Goal: Transaction & Acquisition: Purchase product/service

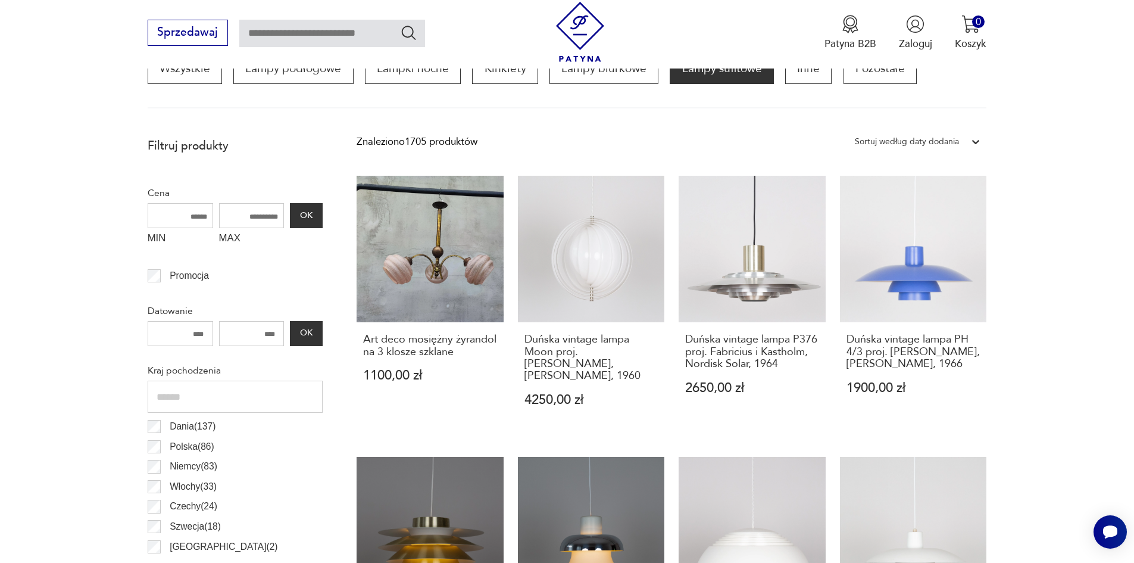
scroll to position [158, 0]
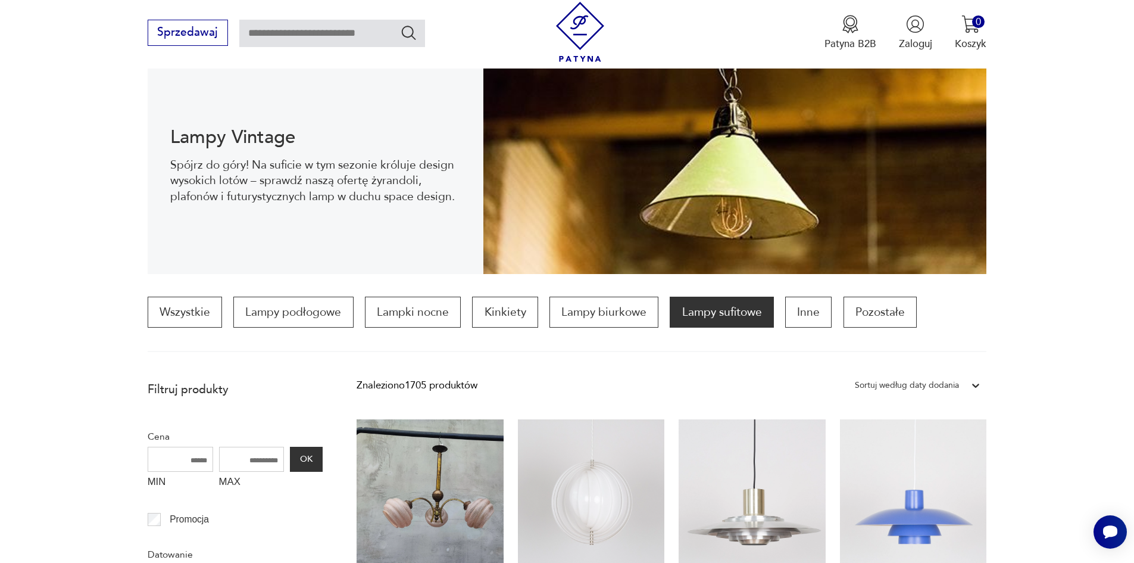
click at [960, 382] on div "Sortuj według daty dodania" at bounding box center [907, 385] width 116 height 18
click at [910, 418] on div "Sortuj według daty dodania" at bounding box center [918, 416] width 138 height 30
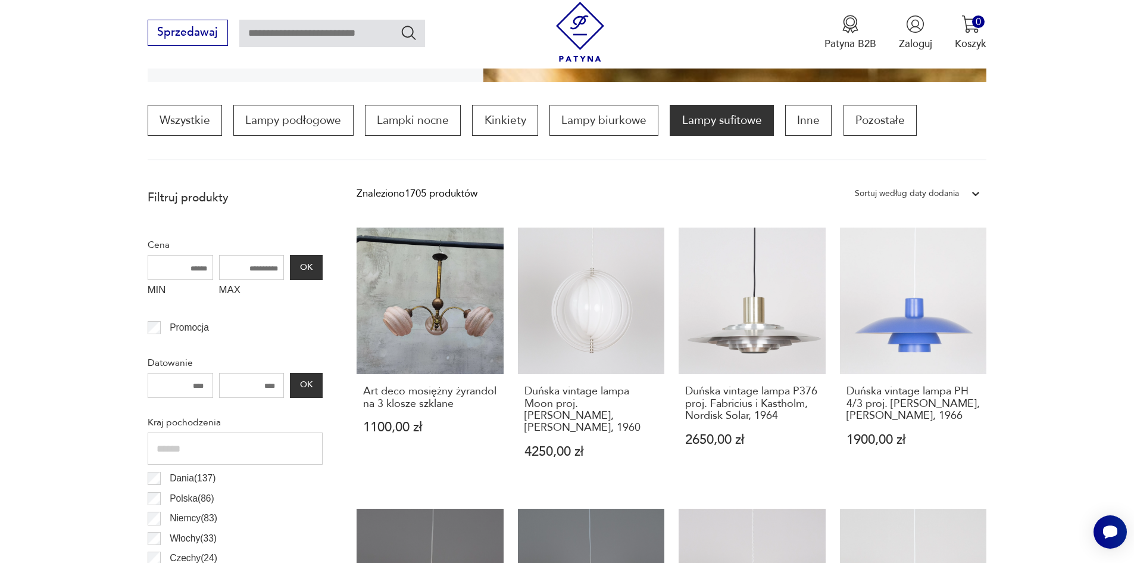
scroll to position [354, 0]
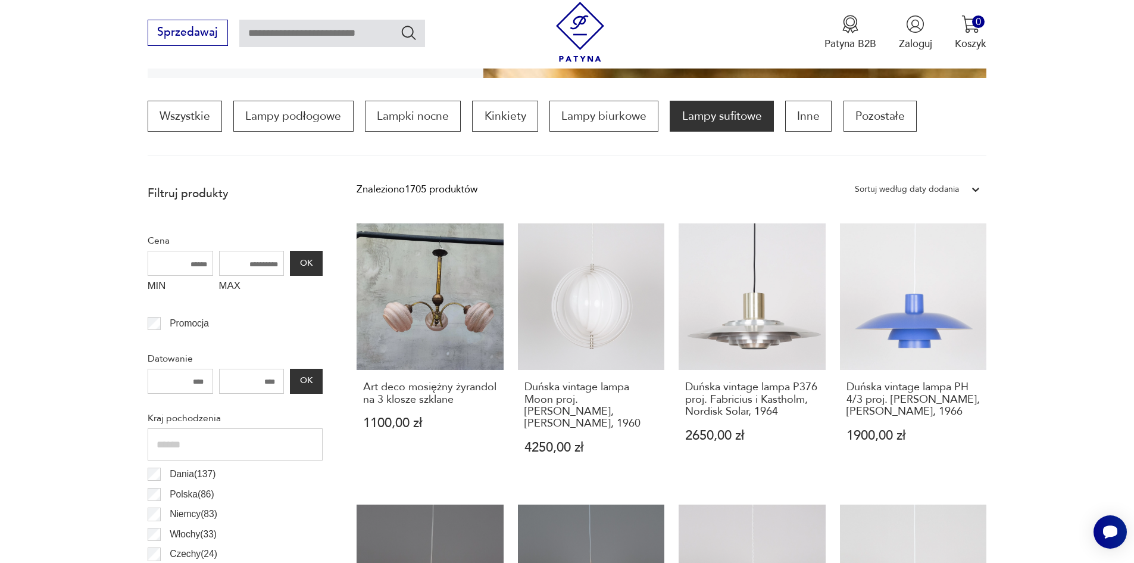
click at [916, 189] on div "Sortuj według daty dodania" at bounding box center [907, 189] width 104 height 15
click at [902, 251] on div "Sortuj według ceny (od najmniejszej)" at bounding box center [918, 250] width 138 height 30
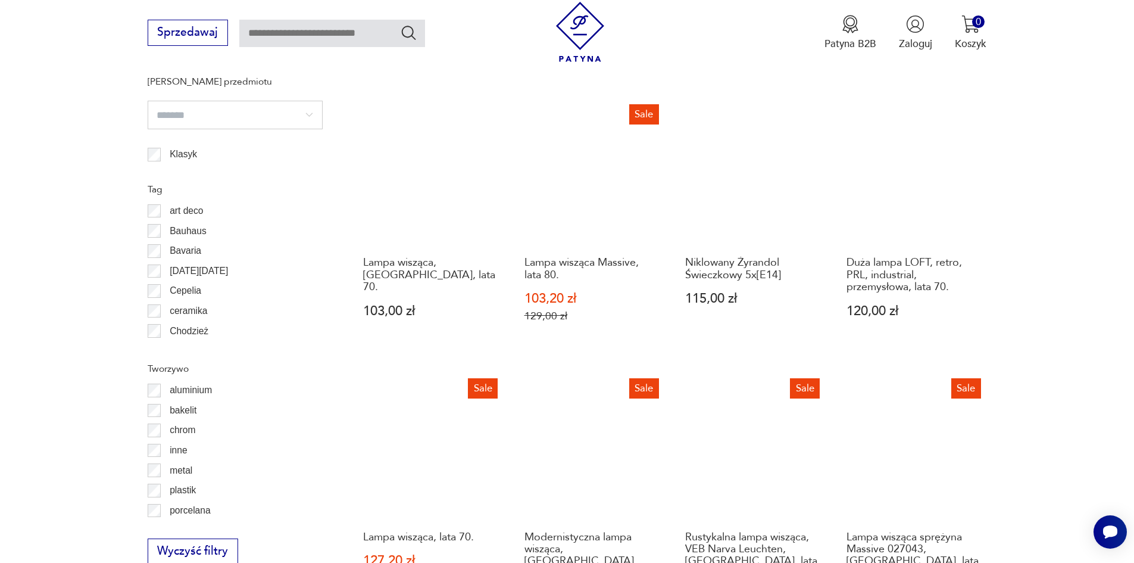
scroll to position [1247, 0]
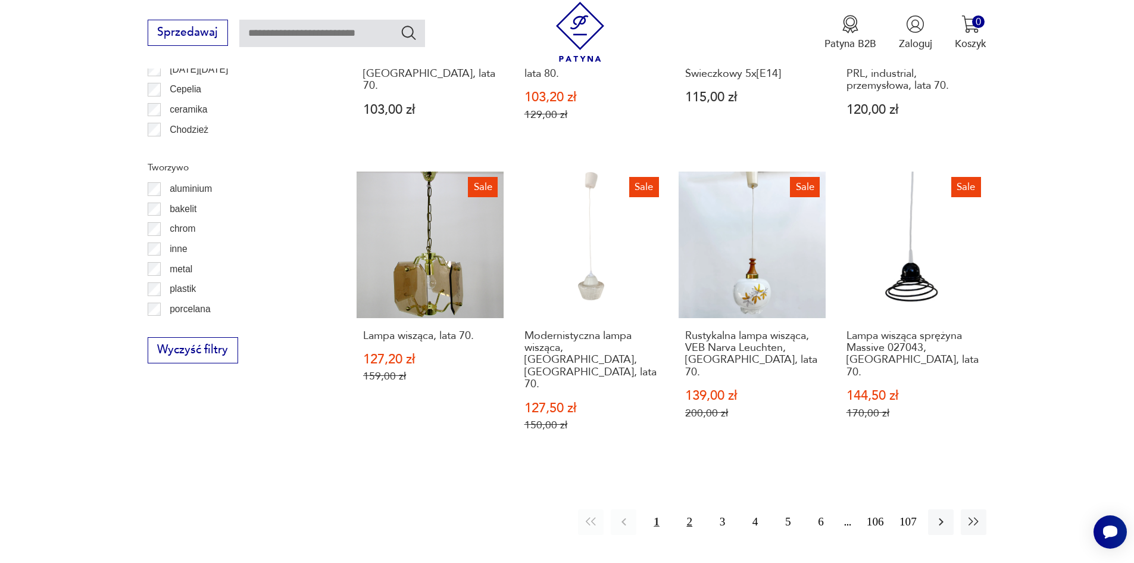
click at [680, 509] on button "2" at bounding box center [690, 522] width 26 height 26
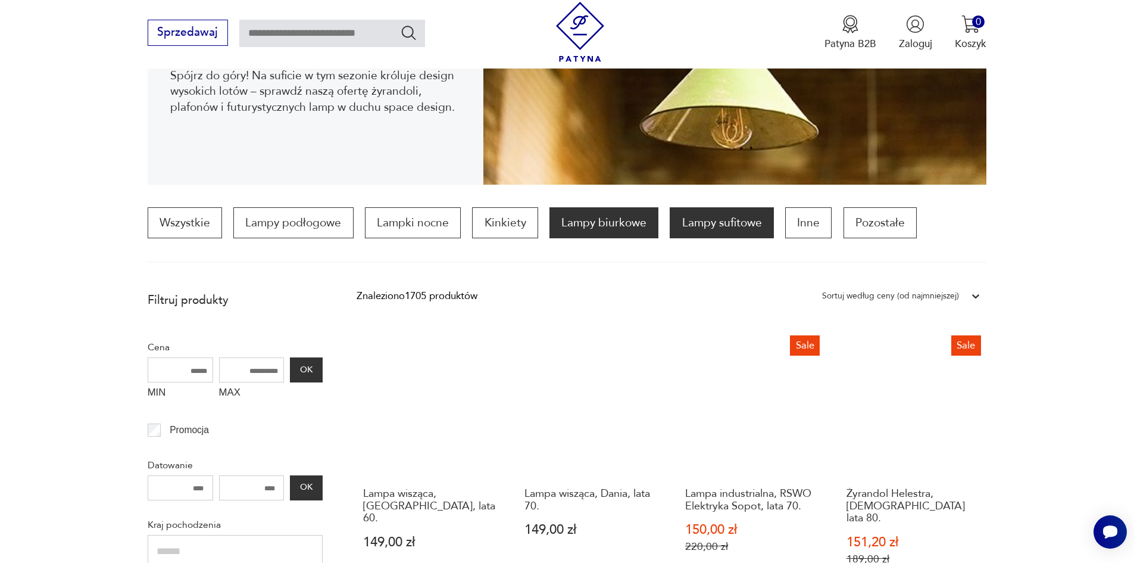
scroll to position [116, 0]
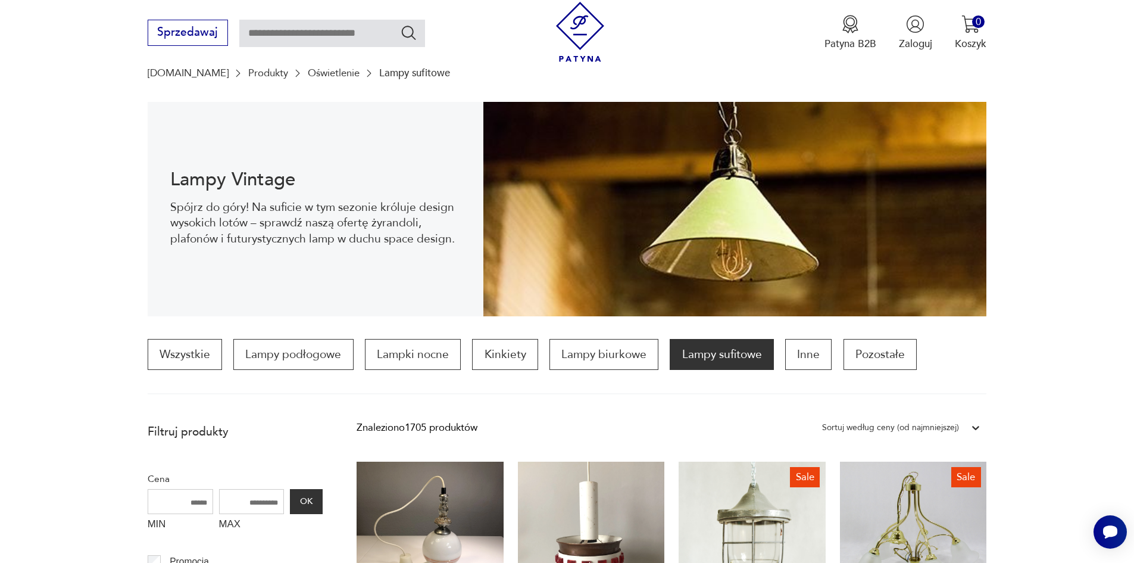
click at [364, 38] on input "text" at bounding box center [332, 33] width 186 height 27
type input "*********"
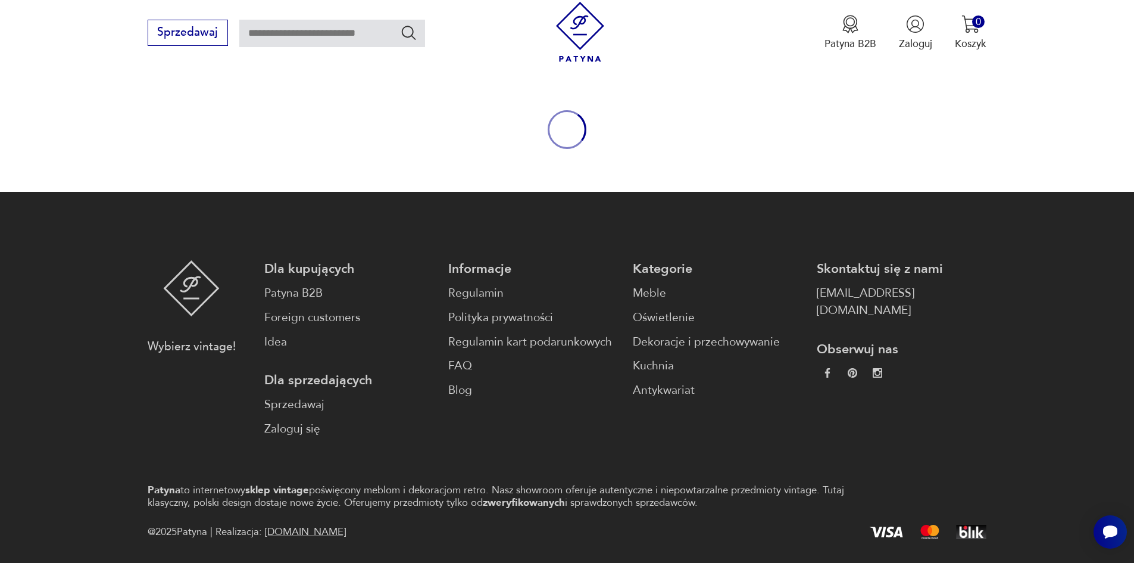
type input "*********"
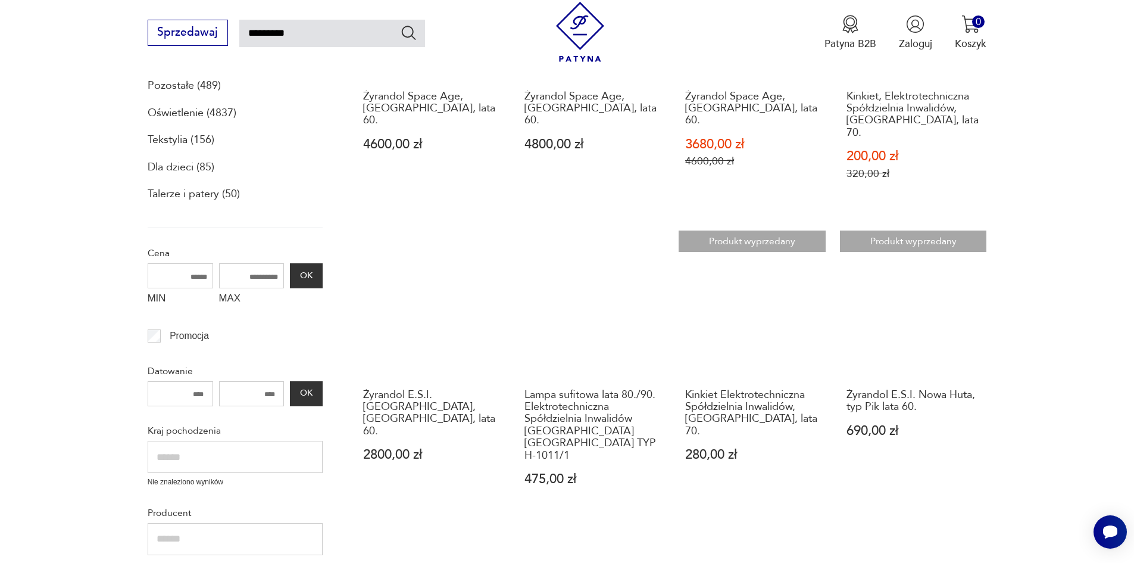
scroll to position [381, 0]
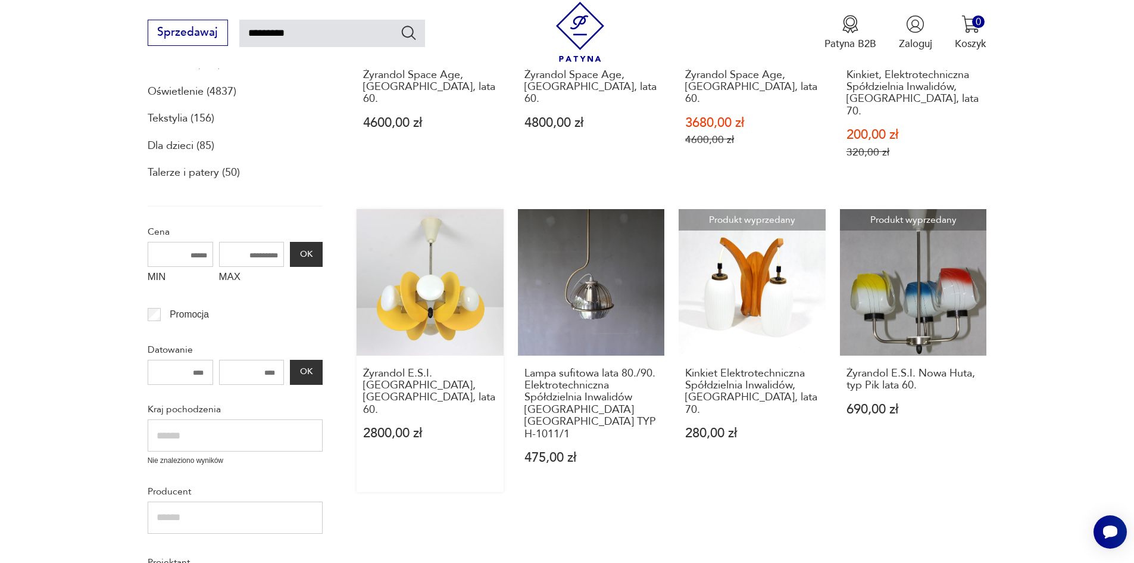
click at [429, 292] on link "Żyrandol E.S.I. [GEOGRAPHIC_DATA], [GEOGRAPHIC_DATA], lata 60. 2800,00 zł" at bounding box center [430, 350] width 147 height 283
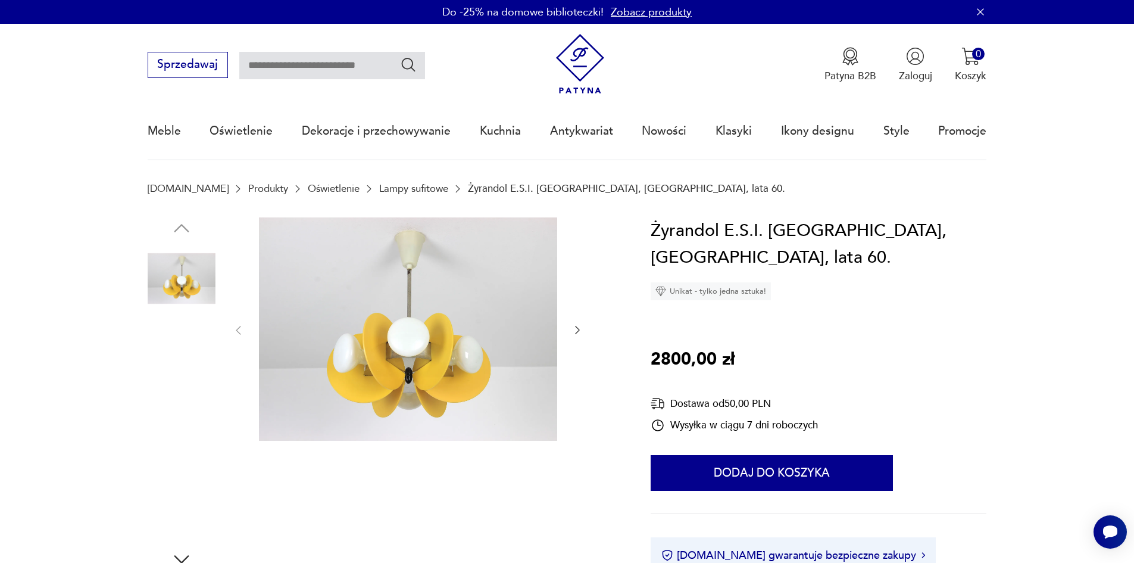
click at [180, 360] on img at bounding box center [182, 354] width 68 height 68
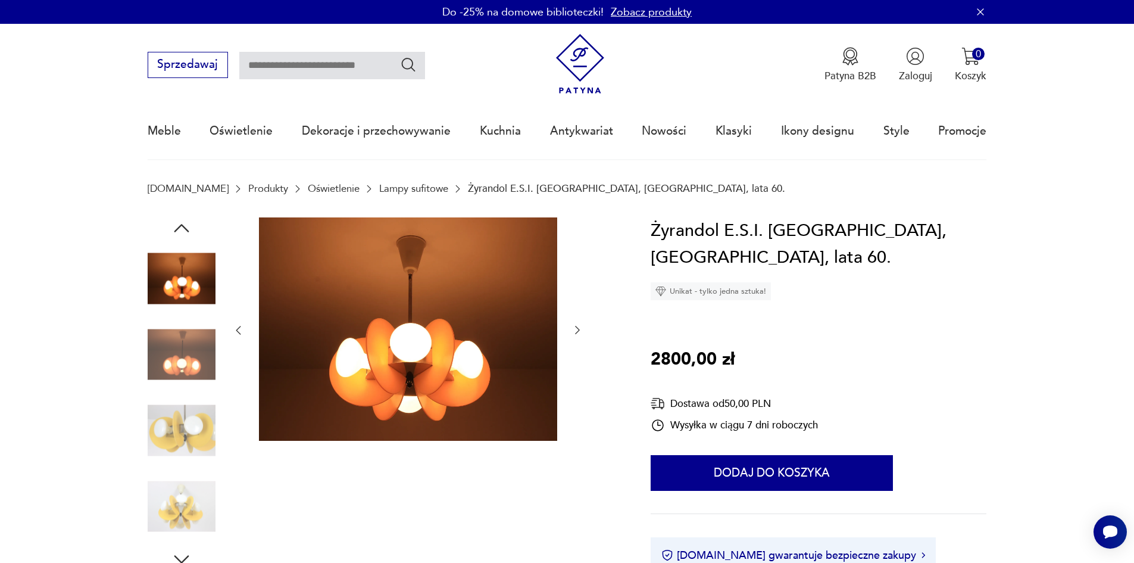
click at [174, 410] on img at bounding box center [182, 431] width 68 height 68
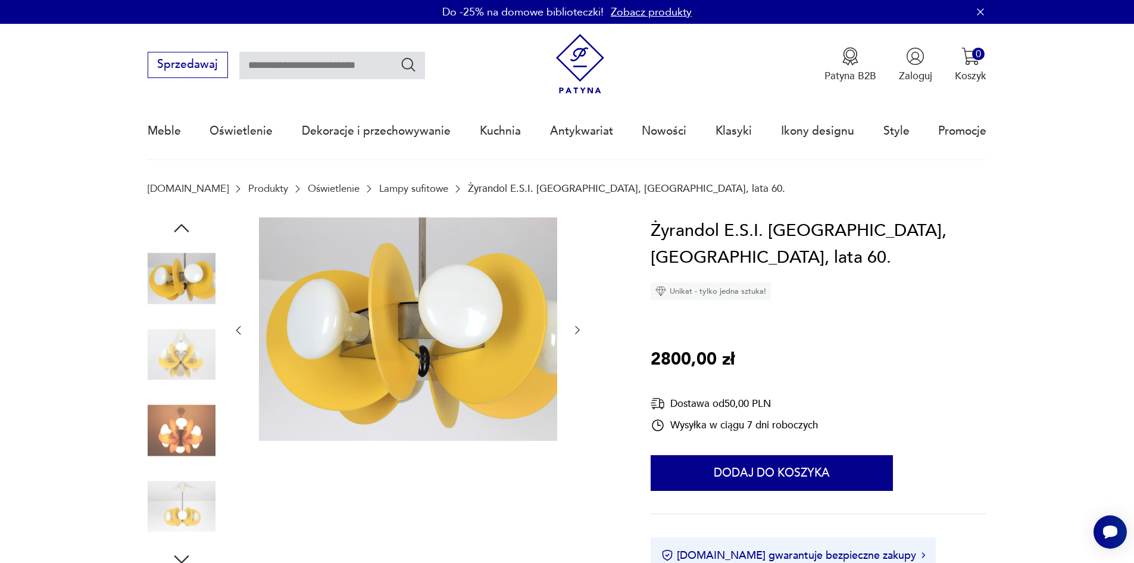
scroll to position [60, 0]
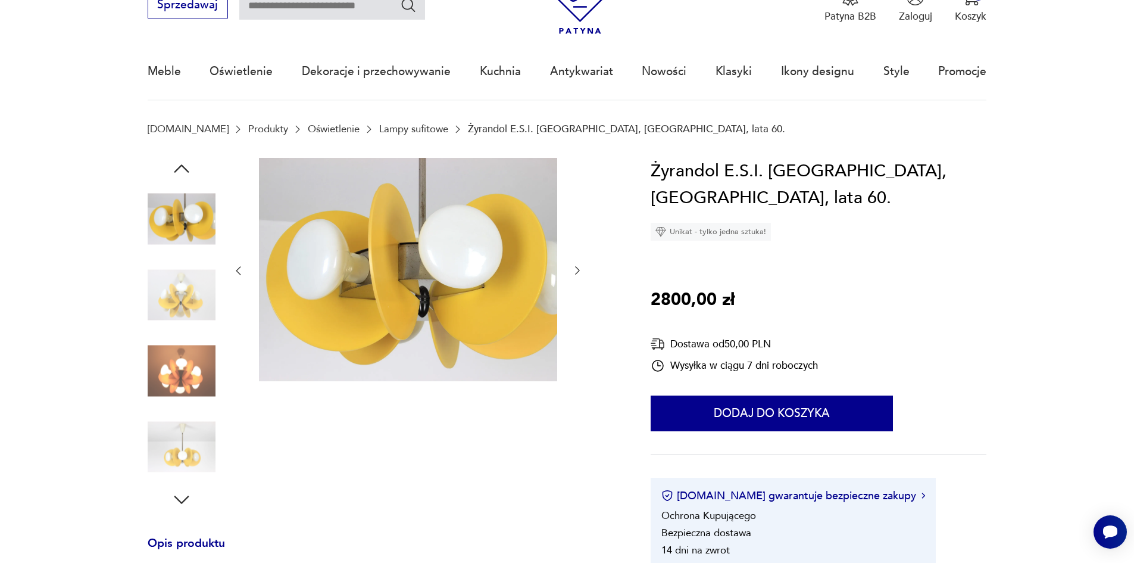
click at [176, 409] on div at bounding box center [182, 334] width 68 height 298
click at [186, 372] on img at bounding box center [182, 371] width 68 height 68
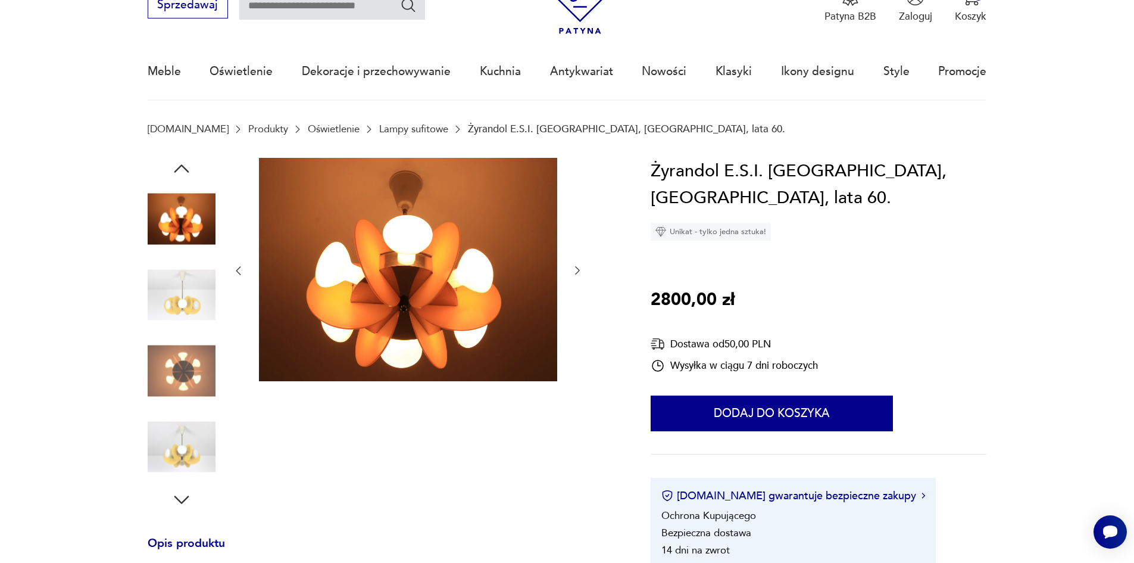
click at [187, 390] on img at bounding box center [182, 371] width 68 height 68
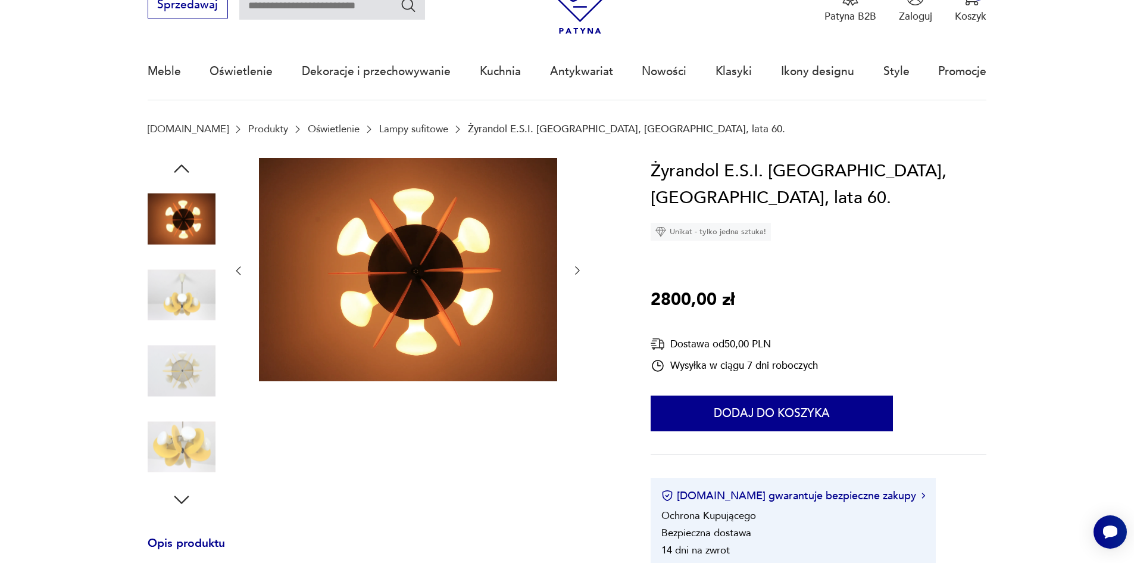
click at [176, 429] on img at bounding box center [182, 447] width 68 height 68
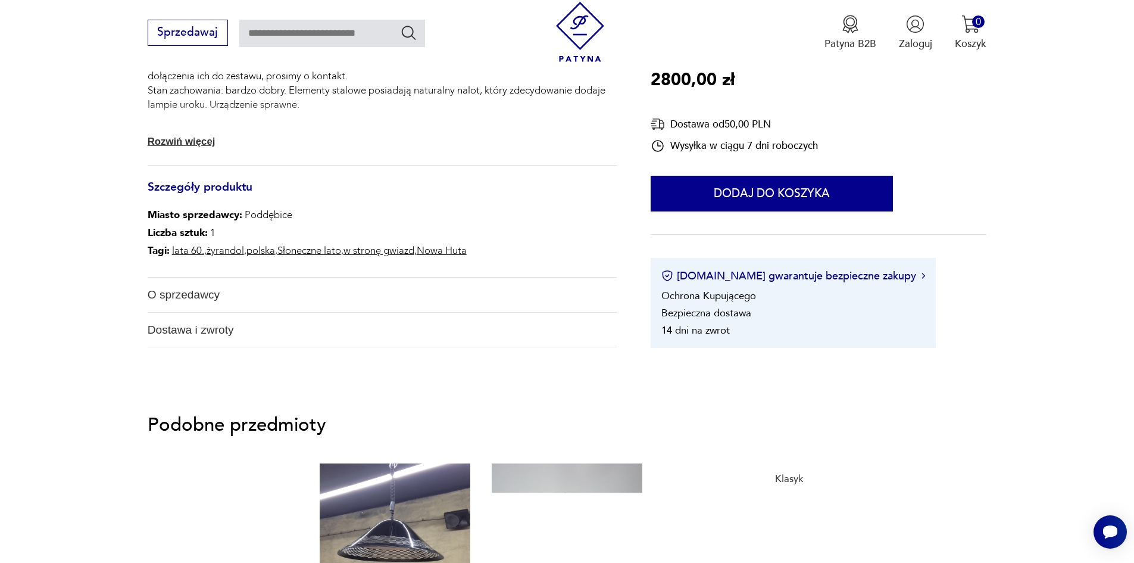
scroll to position [834, 0]
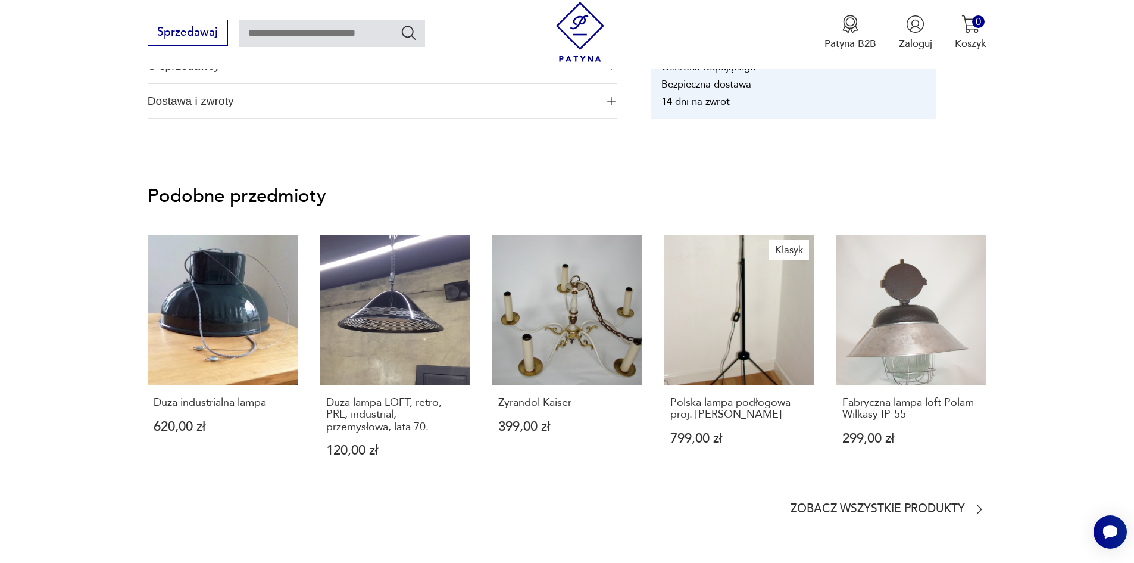
type input "*********"
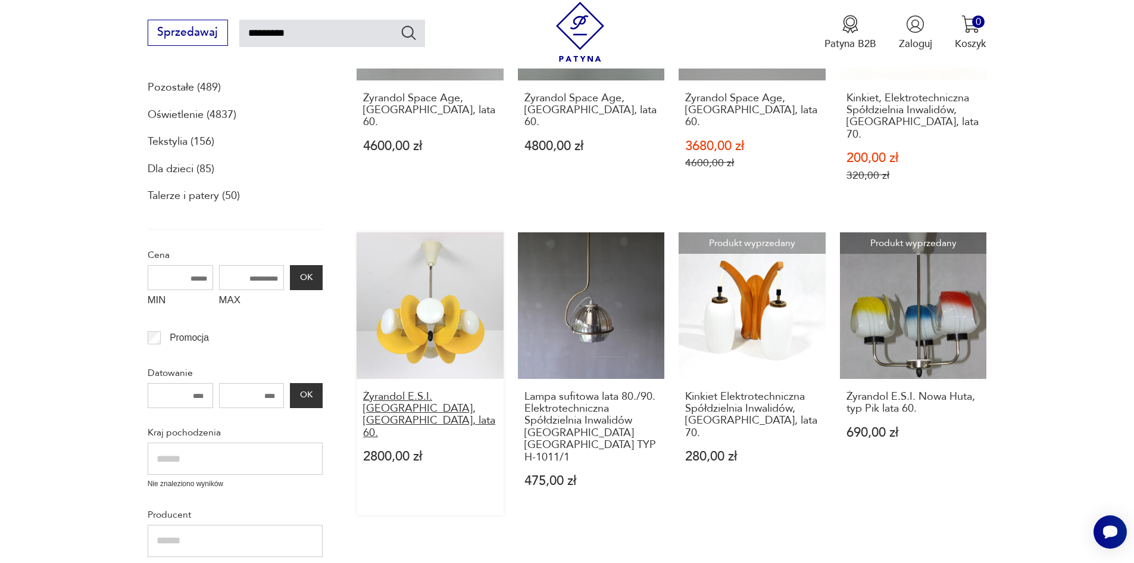
click at [430, 391] on h3 "Żyrandol E.S.I. [GEOGRAPHIC_DATA], [GEOGRAPHIC_DATA], lata 60." at bounding box center [430, 415] width 134 height 49
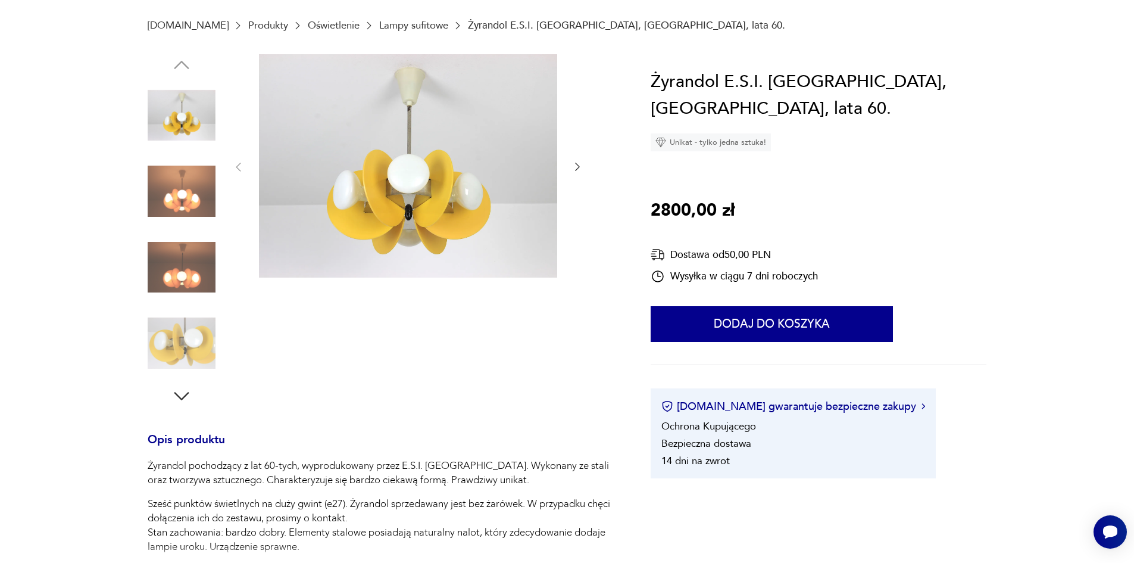
scroll to position [60, 0]
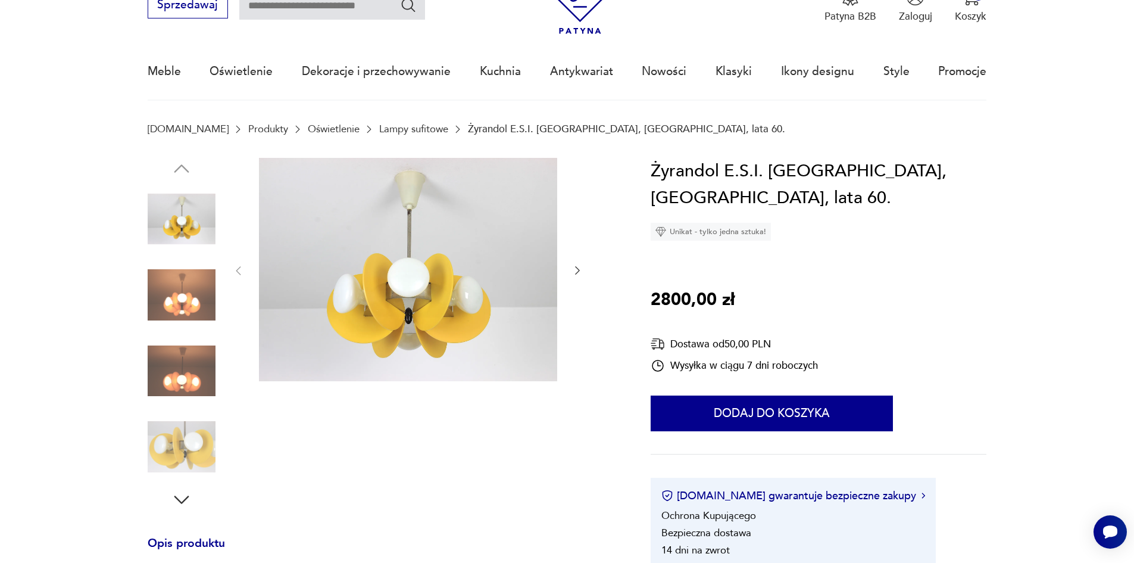
click at [210, 283] on img at bounding box center [182, 295] width 68 height 68
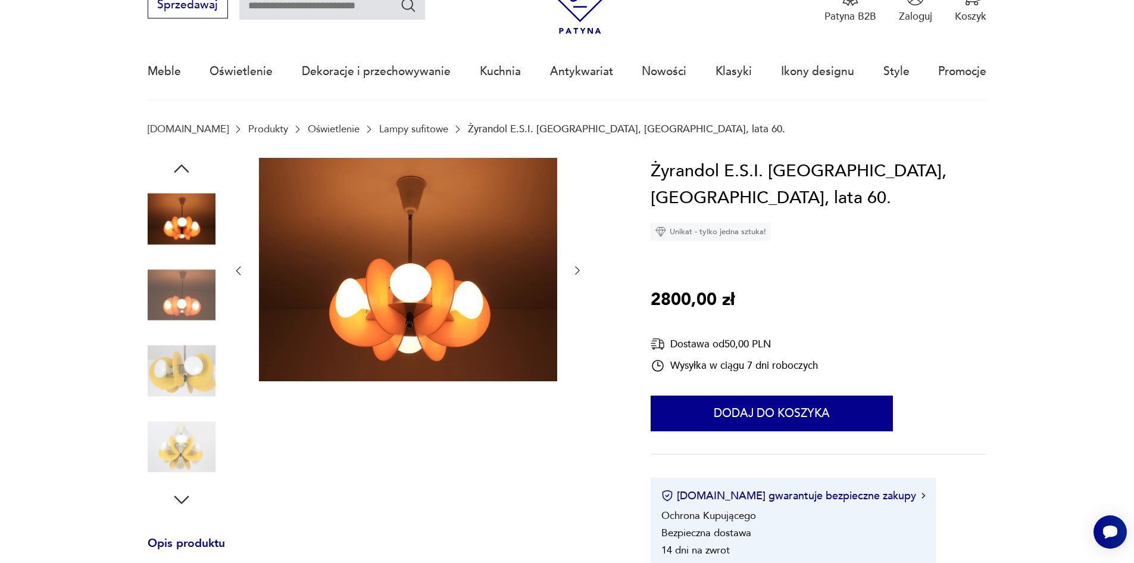
click at [185, 370] on img at bounding box center [182, 371] width 68 height 68
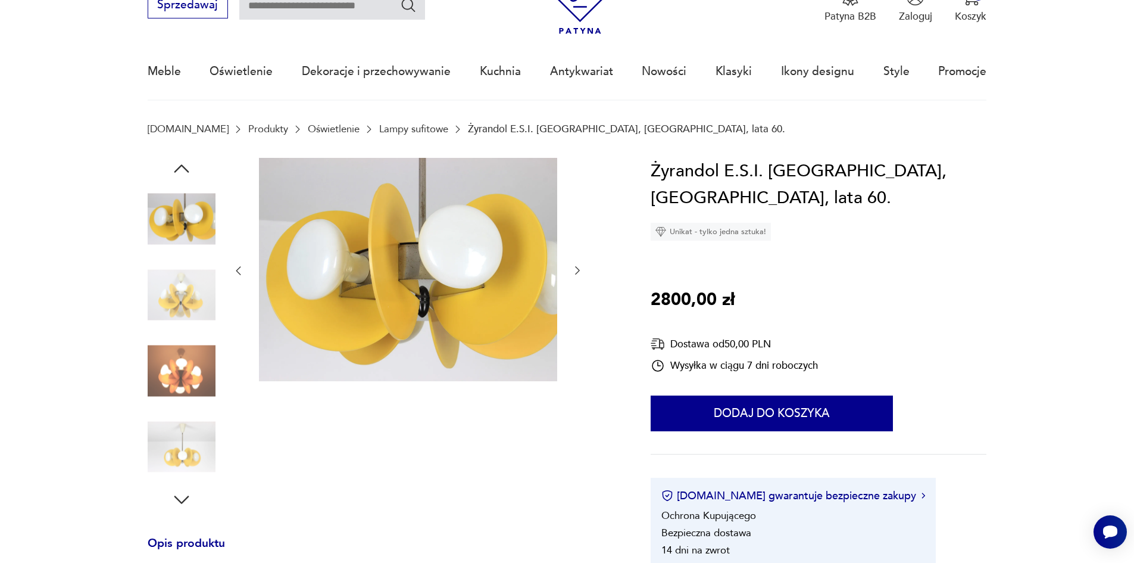
click at [171, 402] on img at bounding box center [182, 371] width 68 height 68
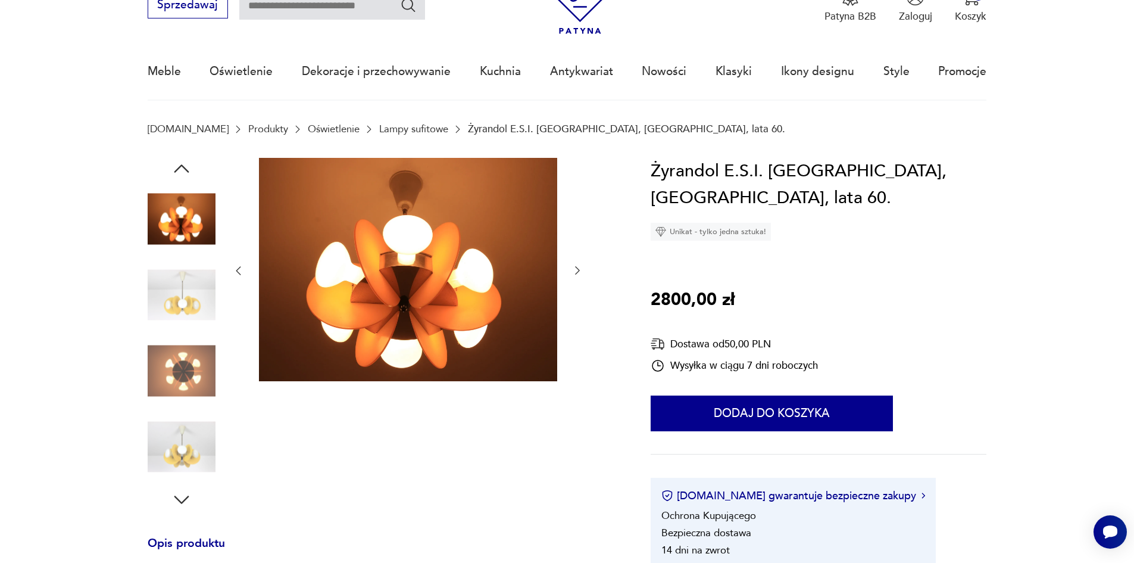
click at [171, 432] on img at bounding box center [182, 447] width 68 height 68
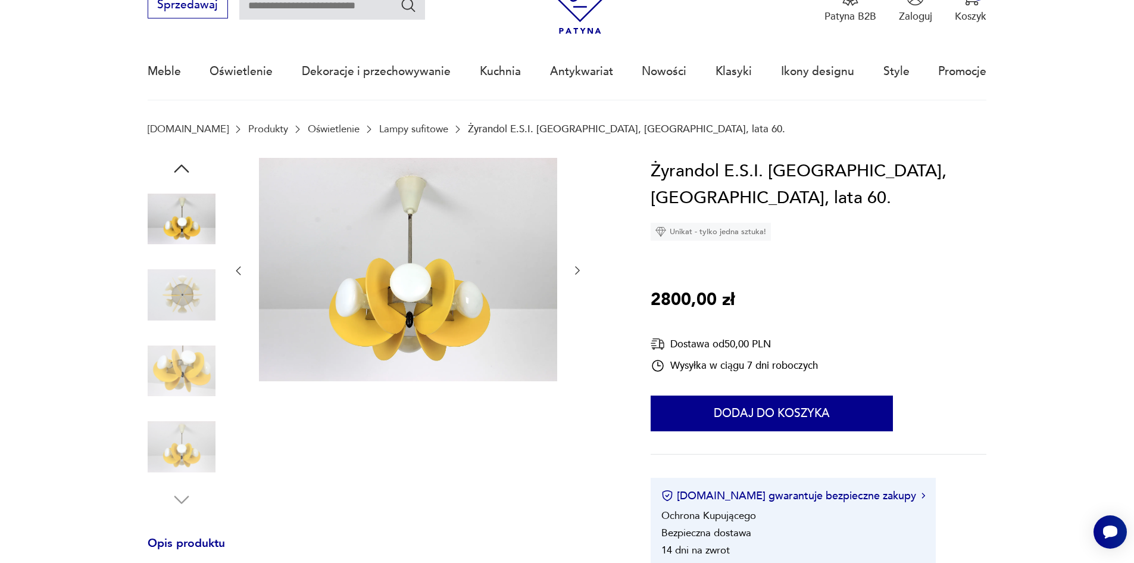
scroll to position [179, 0]
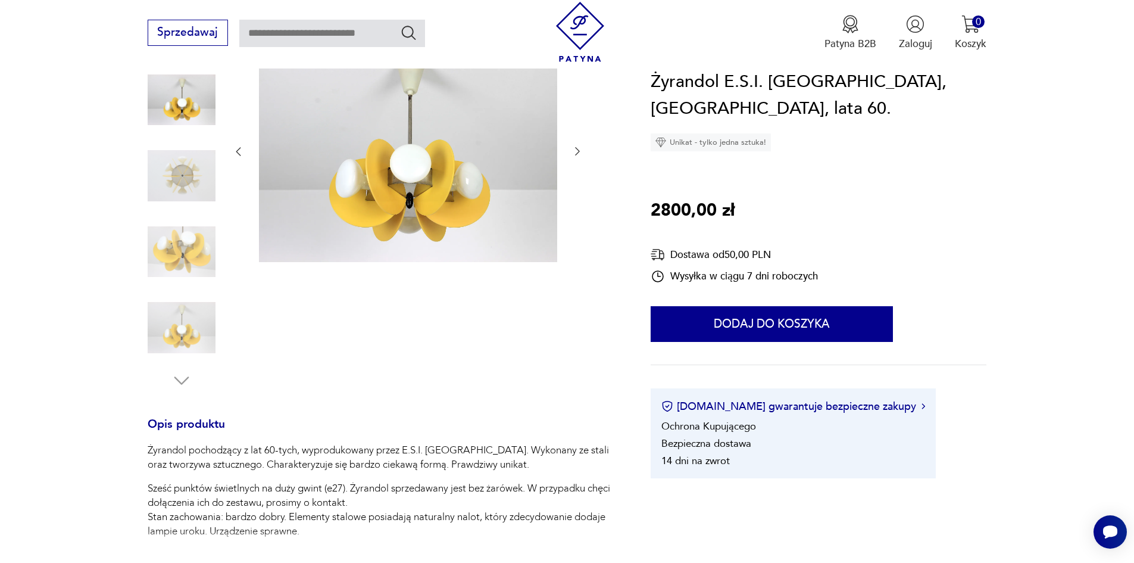
click at [207, 331] on img at bounding box center [182, 328] width 68 height 68
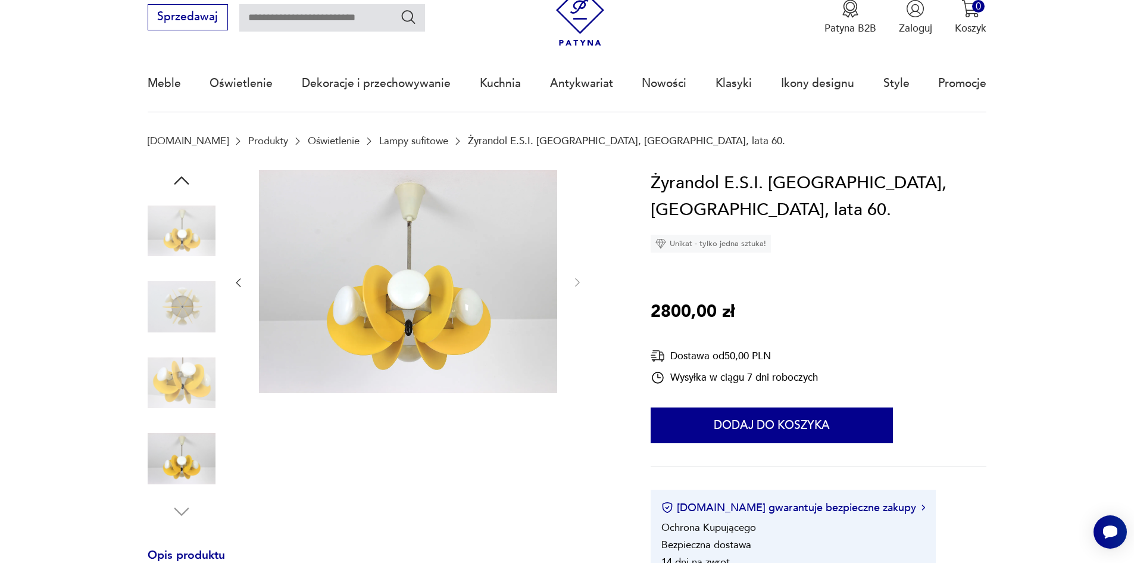
scroll to position [119, 0]
